Goal: Use online tool/utility: Use online tool/utility

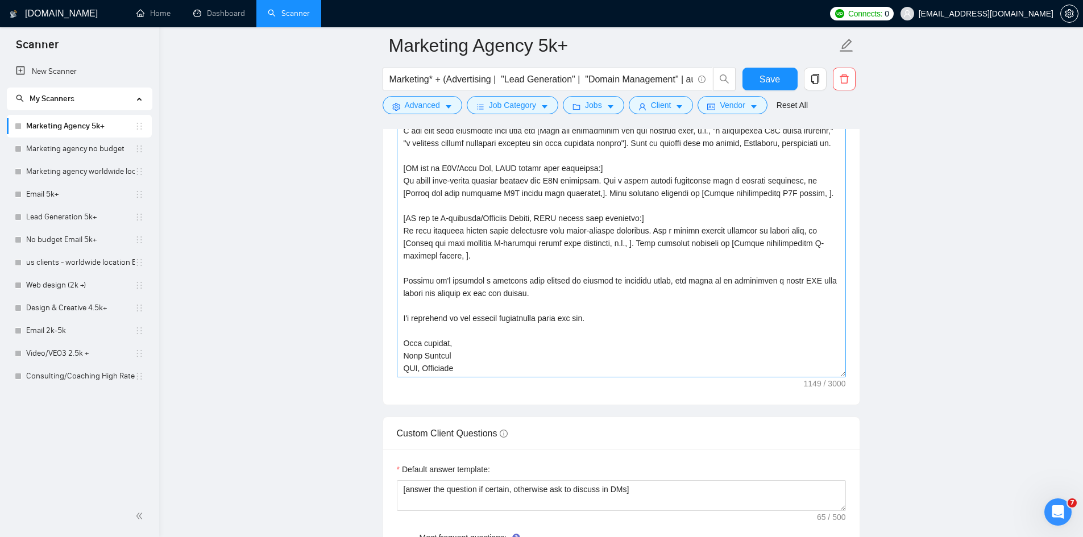
scroll to position [18, 0]
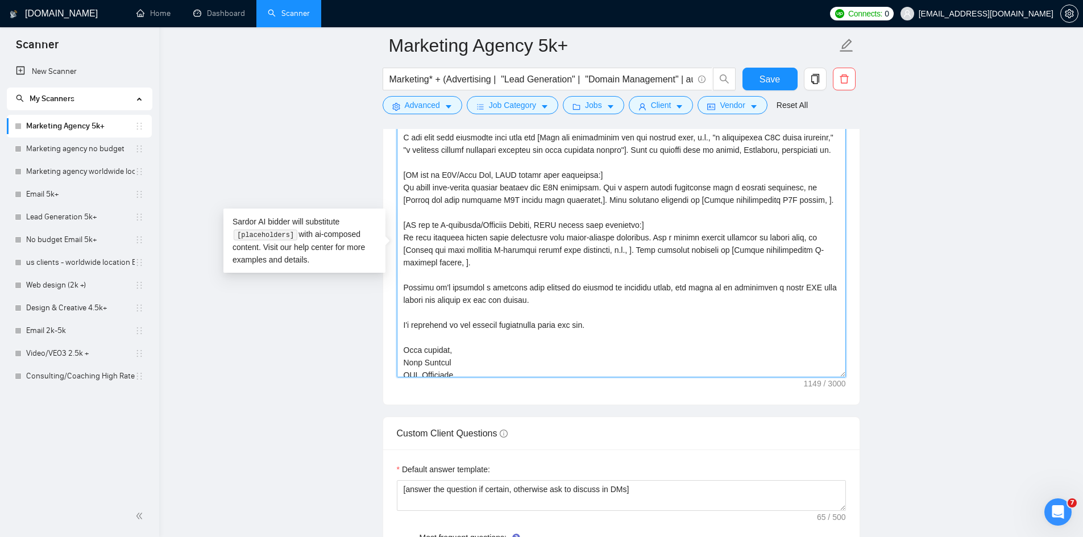
drag, startPoint x: 659, startPoint y: 261, endPoint x: 409, endPoint y: 280, distance: 251.3
click at [409, 280] on textarea "Cover letter template:" at bounding box center [621, 250] width 449 height 256
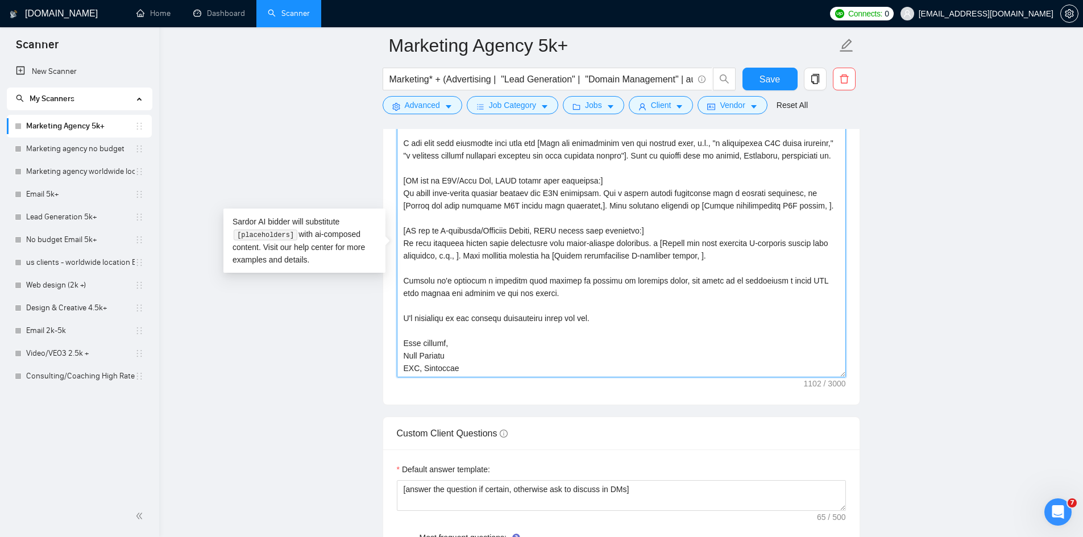
click at [664, 263] on textarea "Cover letter template:" at bounding box center [621, 250] width 449 height 256
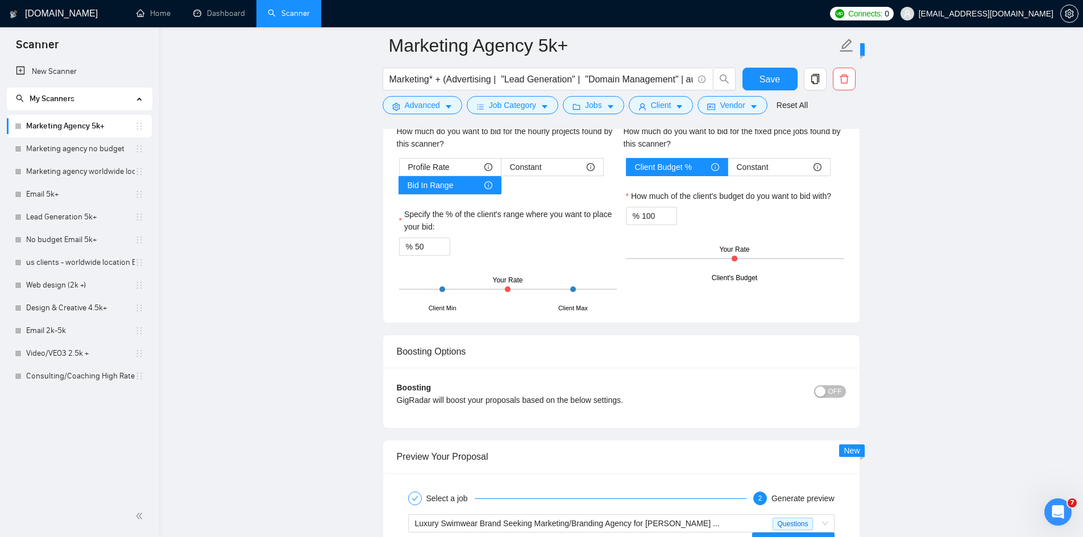
scroll to position [2402, 0]
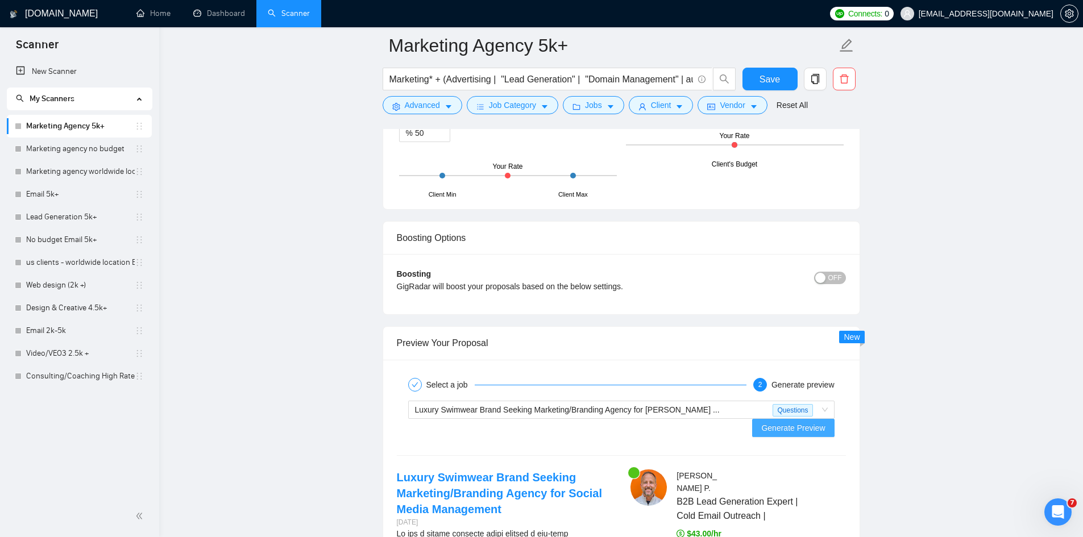
click at [805, 419] on button "Generate Preview" at bounding box center [793, 428] width 82 height 18
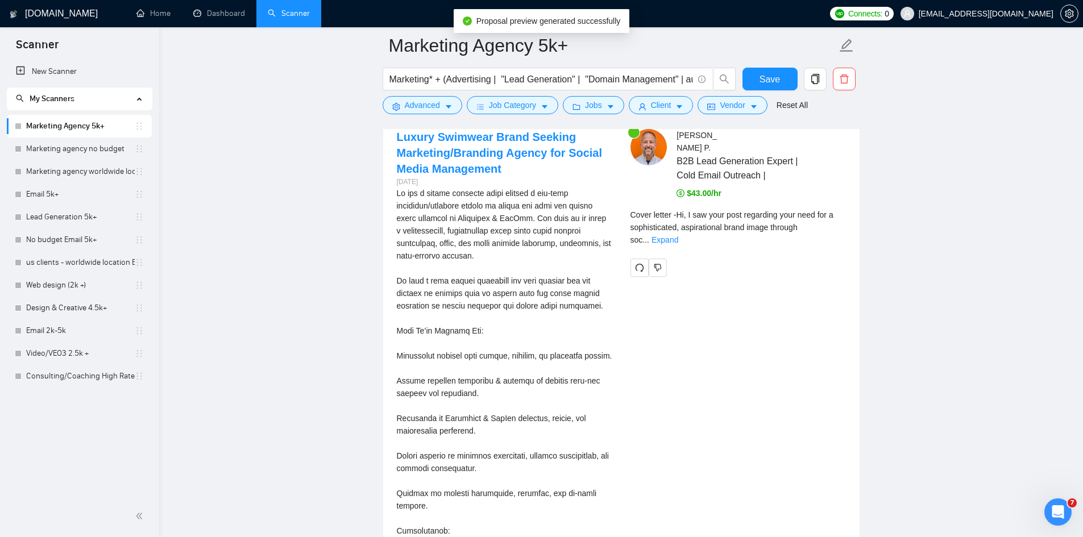
scroll to position [2743, 0]
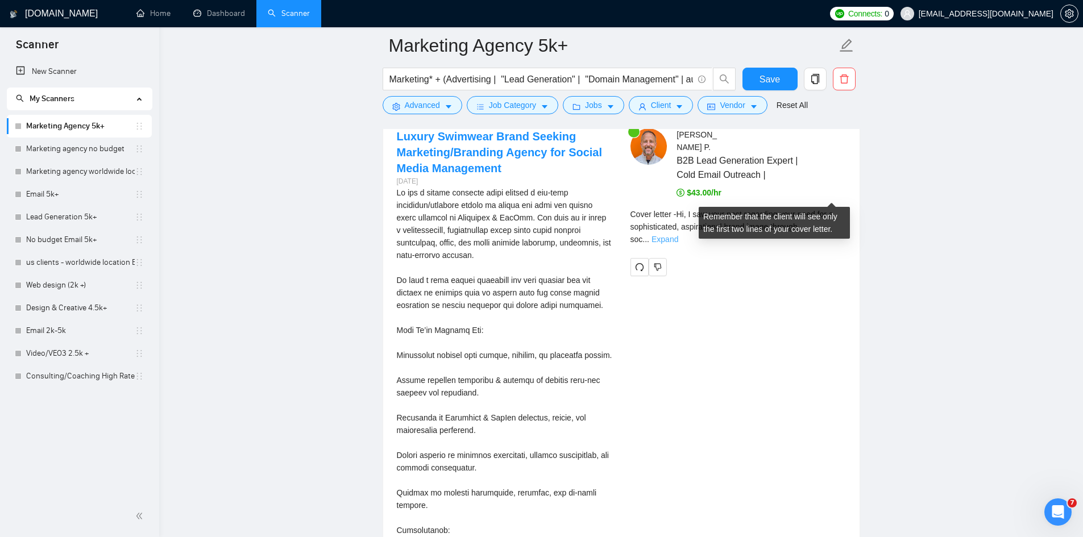
click at [678, 235] on link "Expand" at bounding box center [664, 239] width 27 height 9
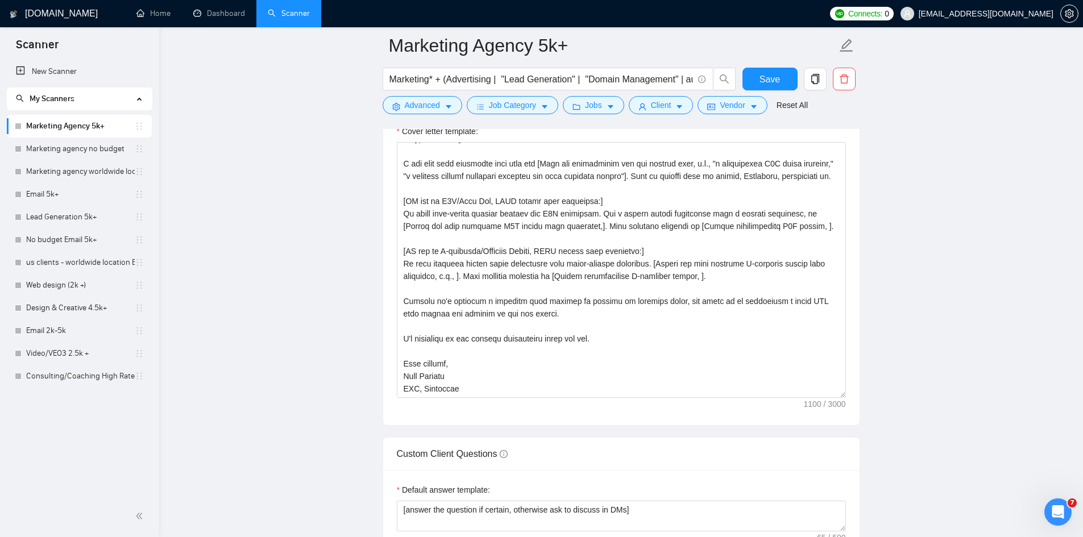
scroll to position [1436, 0]
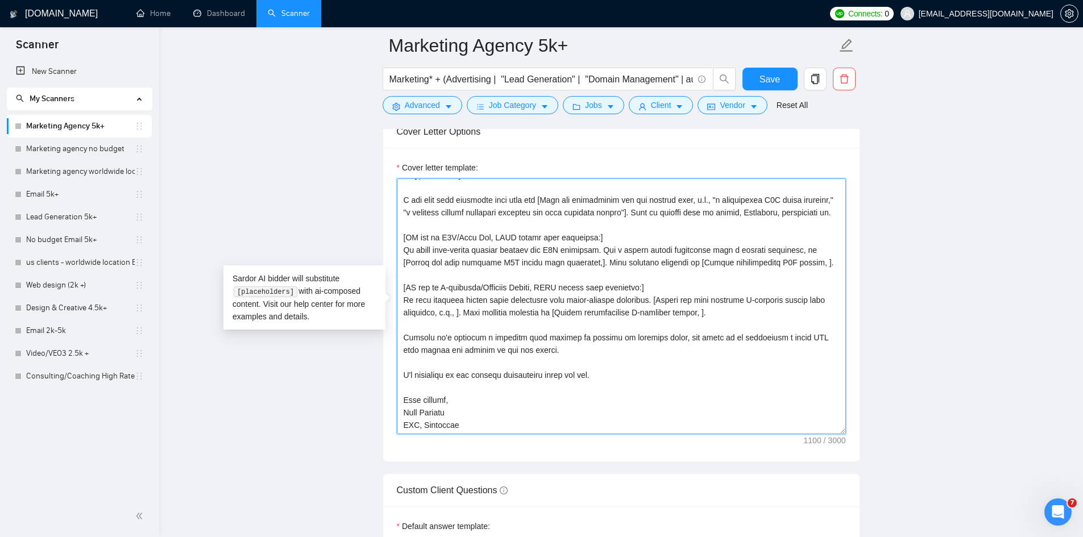
drag, startPoint x: 751, startPoint y: 311, endPoint x: 802, endPoint y: 329, distance: 53.6
click at [802, 329] on textarea "Cover letter template:" at bounding box center [621, 306] width 449 height 256
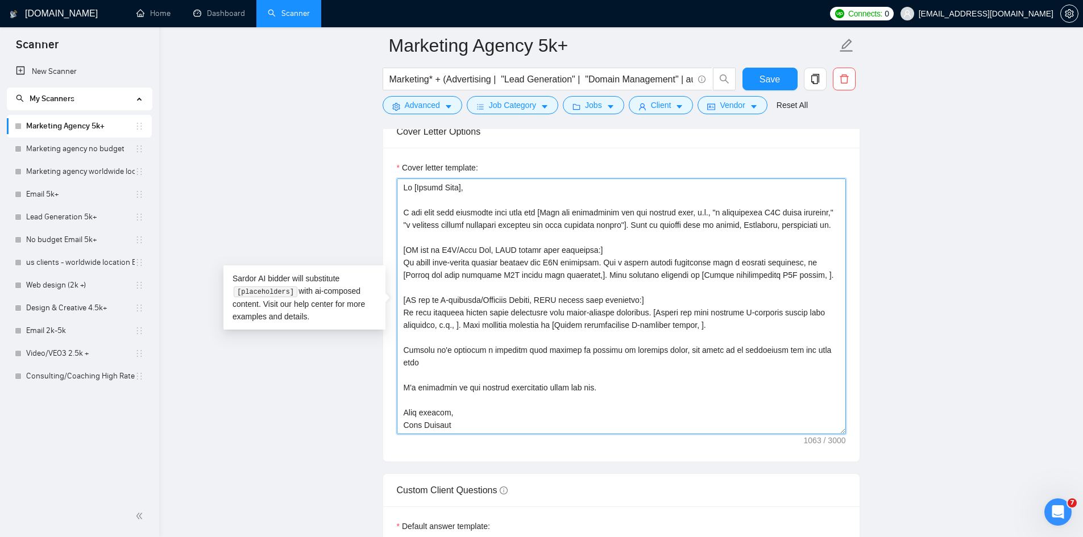
drag, startPoint x: 710, startPoint y: 222, endPoint x: 629, endPoint y: 242, distance: 83.1
click at [629, 242] on textarea "Cover letter template:" at bounding box center [621, 306] width 449 height 256
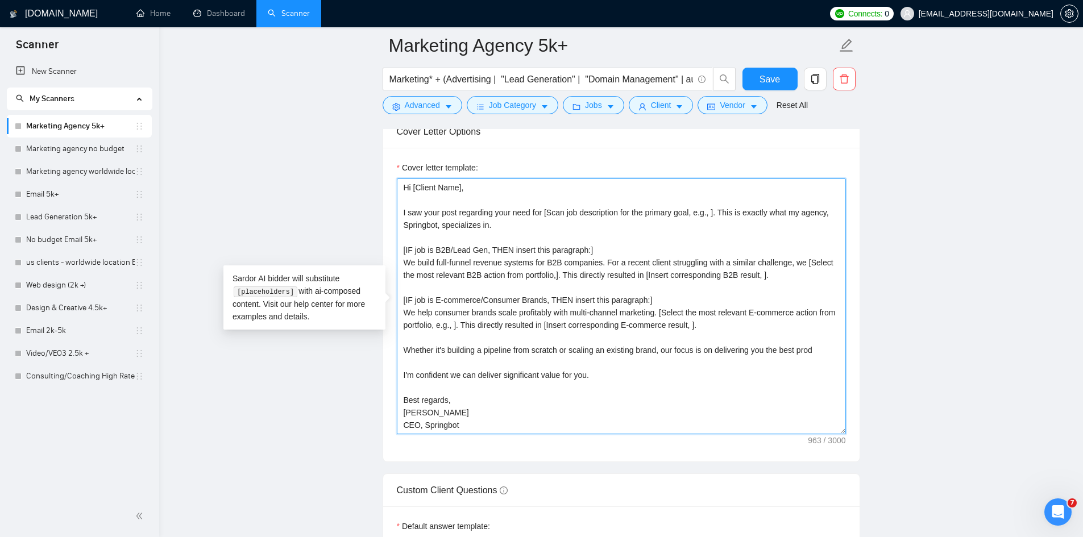
drag, startPoint x: 401, startPoint y: 260, endPoint x: 807, endPoint y: 393, distance: 426.8
click at [807, 393] on textarea "Hi [Client Name], I saw your post regarding your need for [Scan job description…" at bounding box center [621, 306] width 449 height 256
click at [400, 223] on textarea "Hi [Client Name], I saw your post regarding your need for [Scan job description…" at bounding box center [621, 306] width 449 height 256
drag, startPoint x: 400, startPoint y: 223, endPoint x: 715, endPoint y: 398, distance: 360.5
click at [715, 398] on textarea "Hi [Client Name], I saw your post regarding your need for [Scan job description…" at bounding box center [621, 306] width 449 height 256
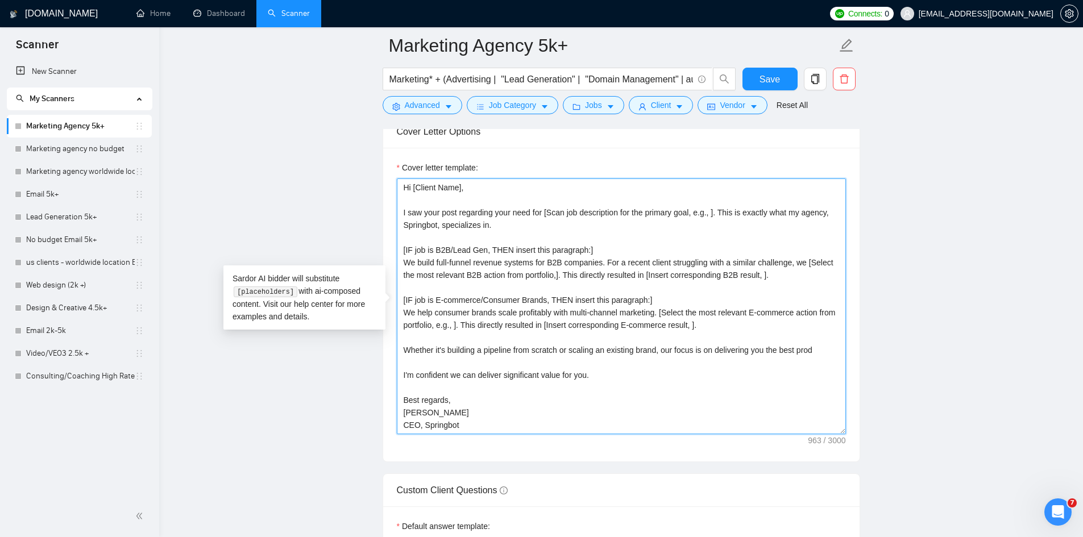
type textarea "Hi [Client Name], I saw your post regarding your need for [Scan job description…"
click at [400, 201] on textarea "Hi [Client Name], I saw your post regarding your need for [Scan job description…" at bounding box center [621, 306] width 449 height 256
drag, startPoint x: 400, startPoint y: 200, endPoint x: 476, endPoint y: 414, distance: 227.2
click at [469, 424] on textarea "Hi [Client Name], I saw your post regarding your need for [Scan job description…" at bounding box center [621, 306] width 449 height 256
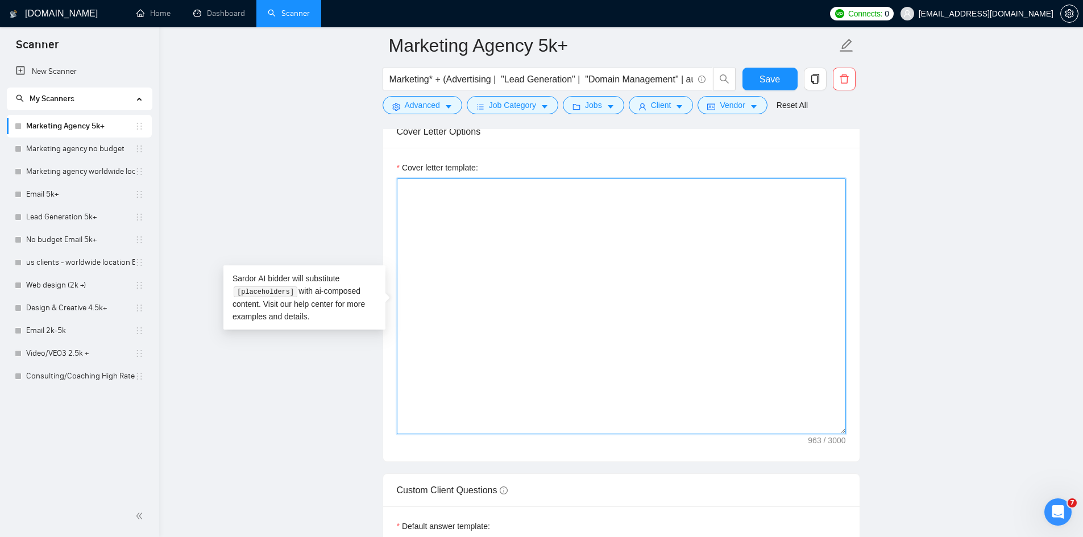
scroll to position [0, 0]
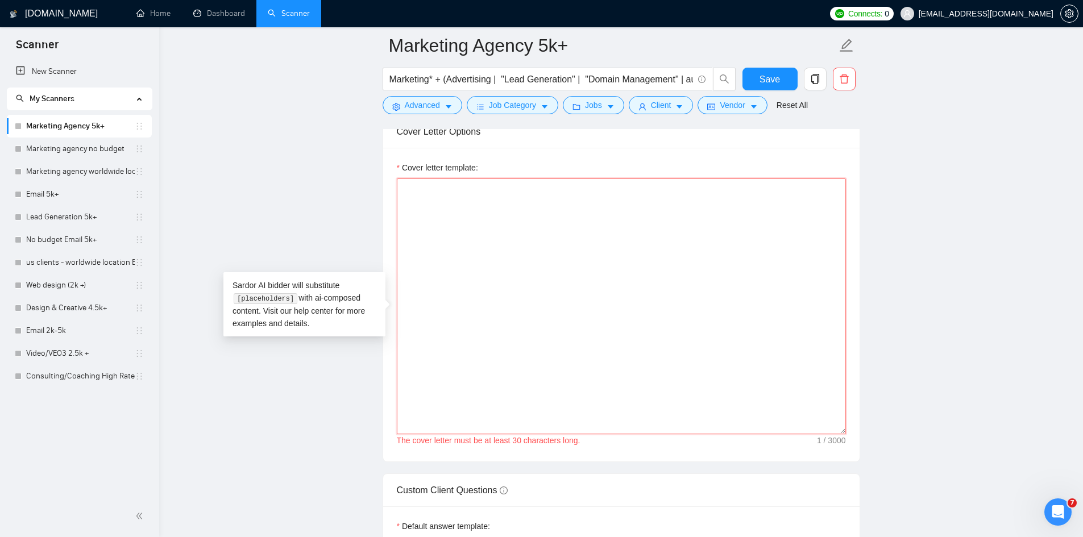
paste textarea "Hi [Client Name], I saw your post regarding your need for [Scan job description…"
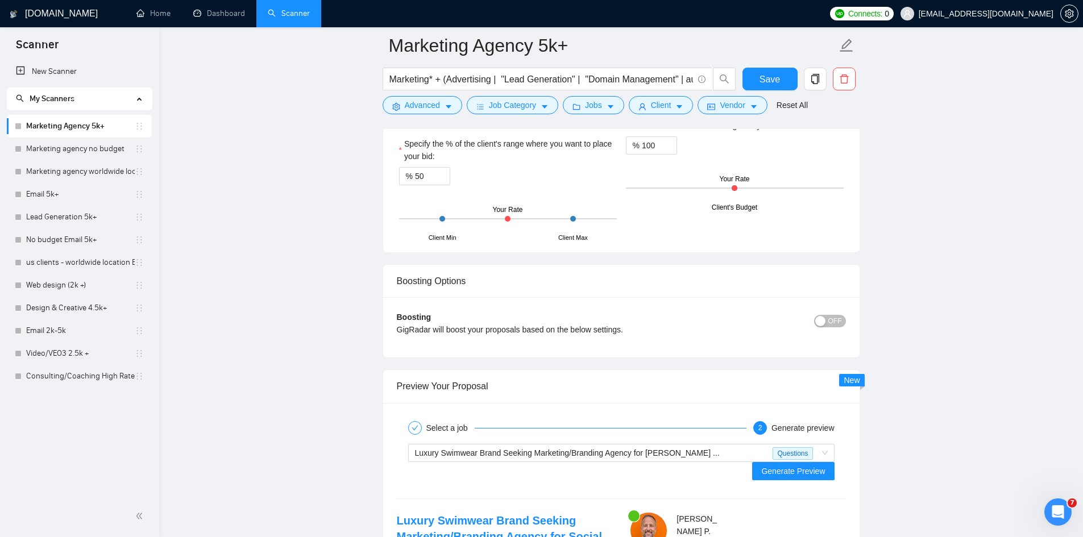
scroll to position [2459, 0]
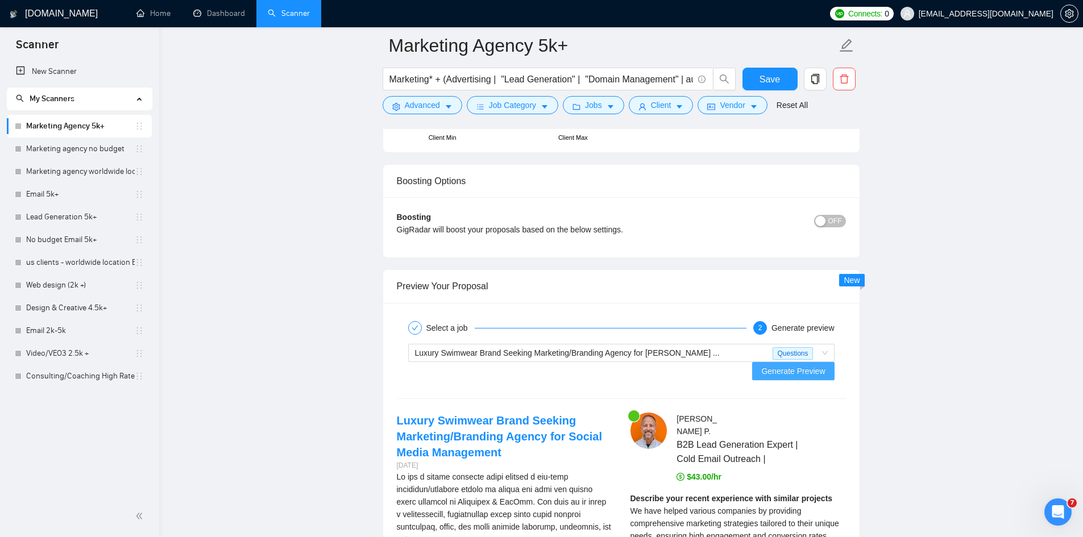
type textarea "Hi [Client Name], I saw your post regarding your need for [Scan job description…"
click at [788, 365] on span "Generate Preview" at bounding box center [793, 371] width 64 height 13
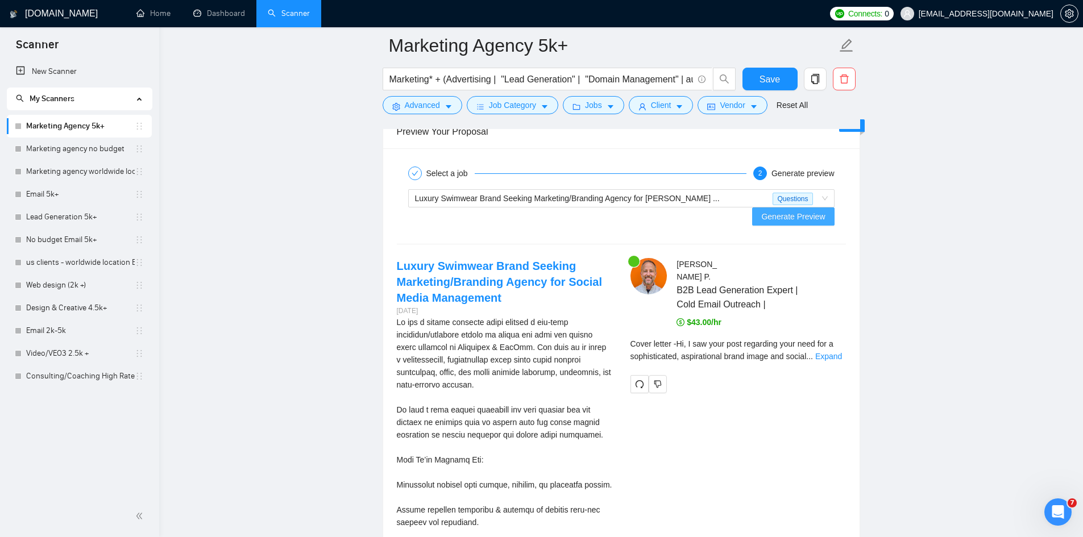
scroll to position [2629, 0]
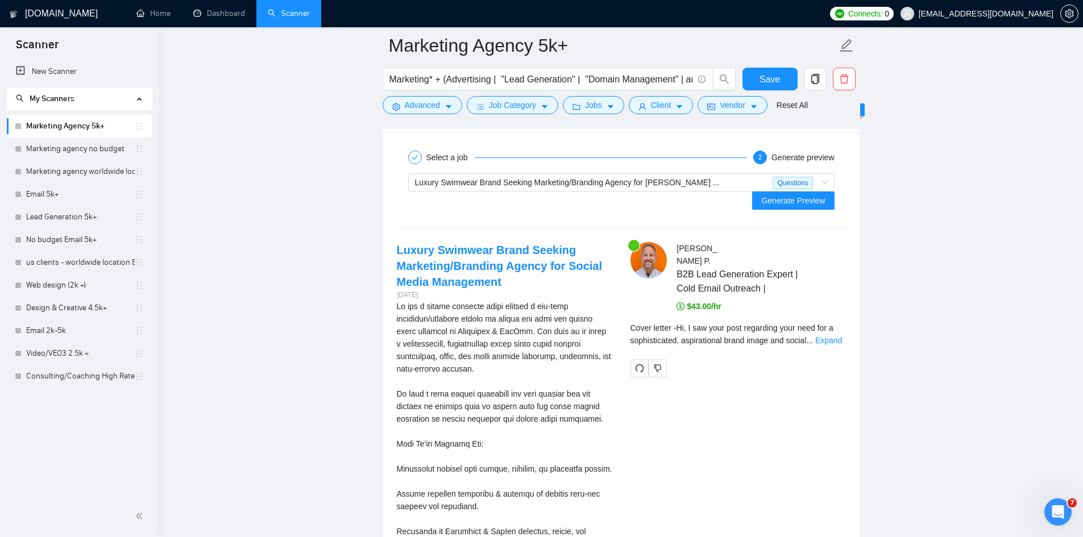
click at [822, 322] on div "Cover letter - Hi, I saw your post regarding your need for a sophisticated, asp…" at bounding box center [737, 334] width 215 height 25
click at [823, 336] on link "Expand" at bounding box center [828, 340] width 27 height 9
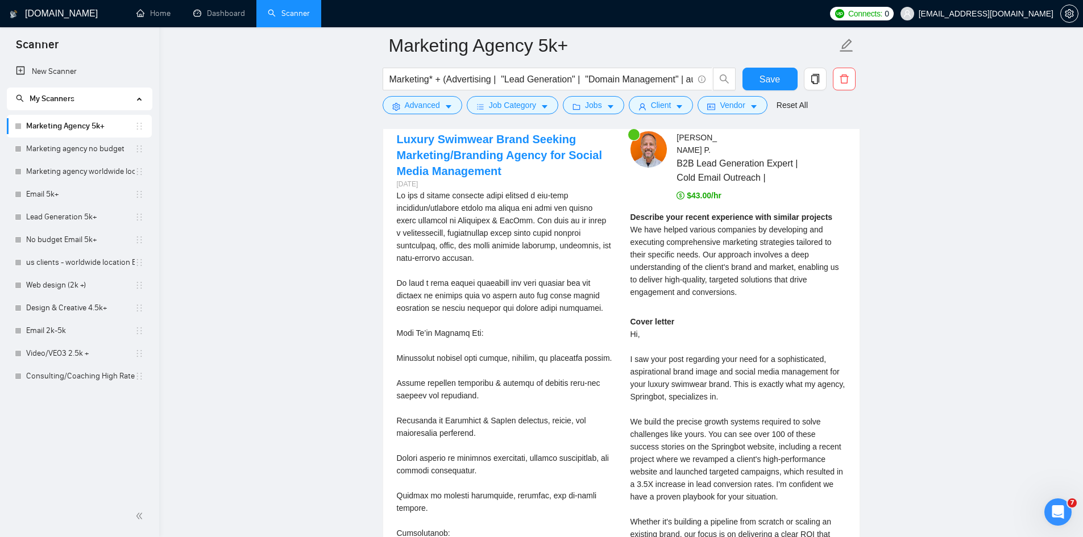
scroll to position [2743, 0]
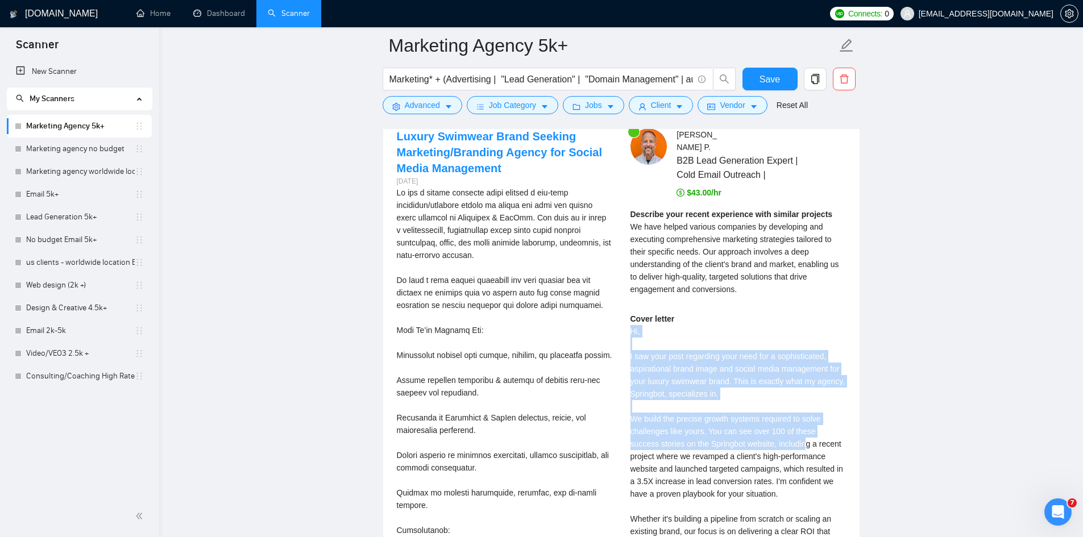
drag, startPoint x: 630, startPoint y: 301, endPoint x: 772, endPoint y: 411, distance: 179.4
click at [772, 411] on div "Cover letter Hi, I saw your post regarding your need for a sophisticated, aspir…" at bounding box center [737, 469] width 215 height 313
click at [762, 379] on div "Cover letter Hi, I saw your post regarding your need for a sophisticated, aspir…" at bounding box center [737, 469] width 215 height 313
click at [631, 313] on div "Cover letter Hi, I saw your post regarding your need for a sophisticated, aspir…" at bounding box center [737, 469] width 215 height 313
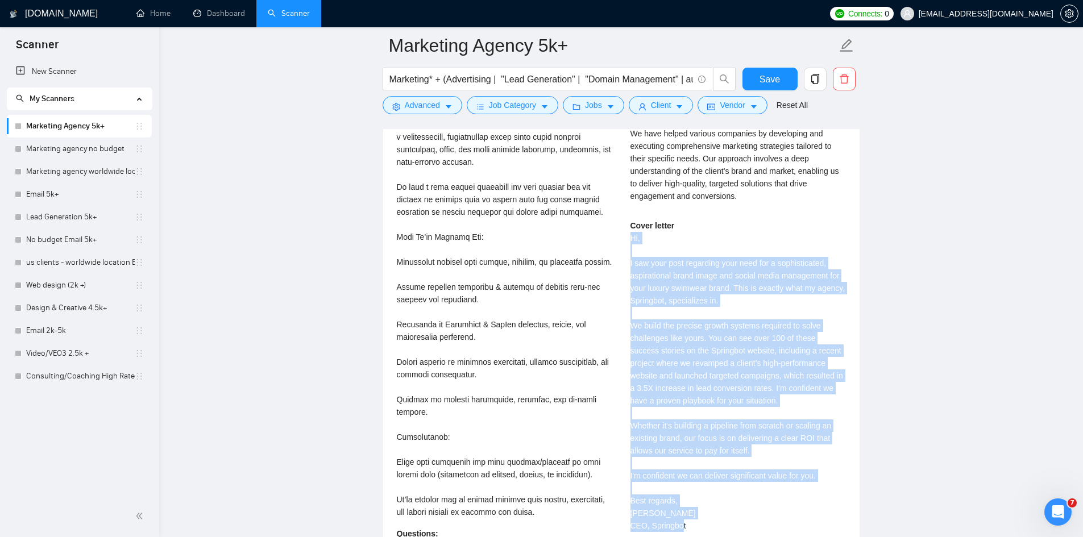
scroll to position [2856, 0]
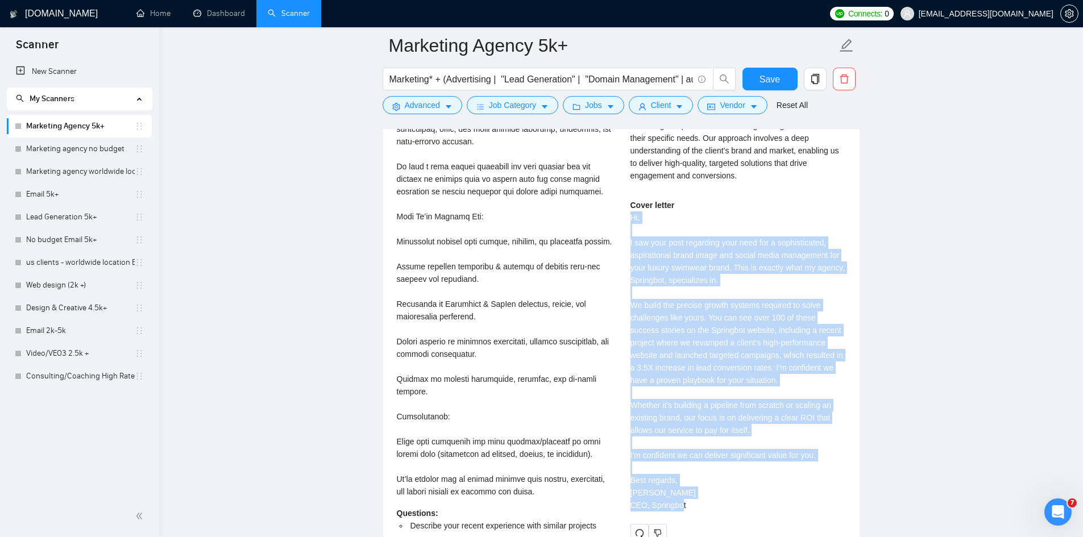
drag, startPoint x: 630, startPoint y: 298, endPoint x: 743, endPoint y: 475, distance: 209.0
click at [743, 475] on div "Cover letter Hi, I saw your post regarding your need for a sophisticated, aspir…" at bounding box center [737, 355] width 215 height 313
copy div "Hi, I saw your post regarding your need for a sophisticated, aspirational brand…"
